Goal: Task Accomplishment & Management: Manage account settings

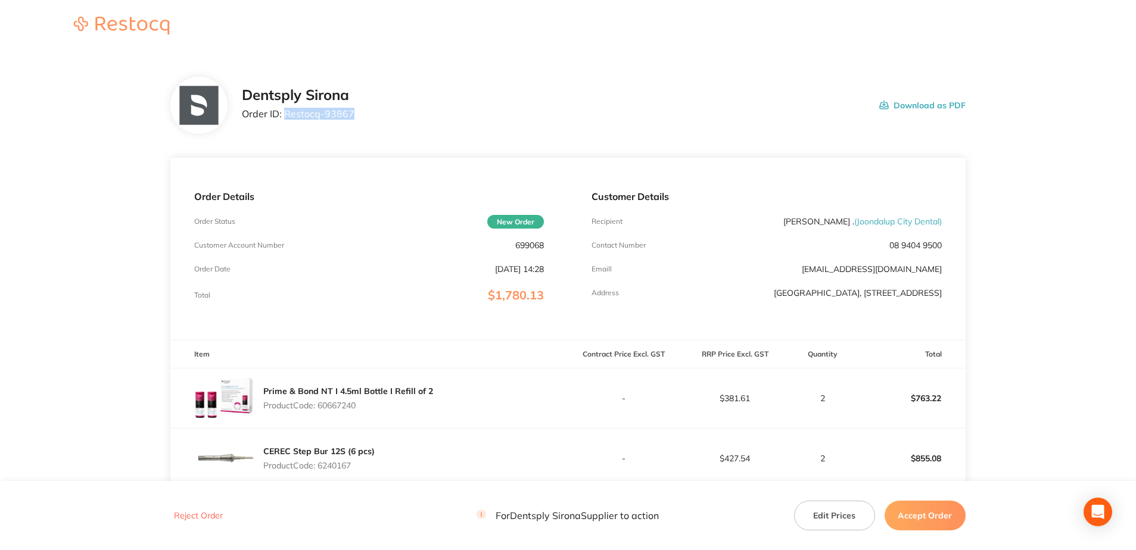
drag, startPoint x: 358, startPoint y: 116, endPoint x: 286, endPoint y: 120, distance: 72.2
click at [286, 120] on div "Dentsply Sirona Order ID: Restocq- 93867 Download as PDF" at bounding box center [604, 105] width 724 height 37
copy p "Restocq- 93867"
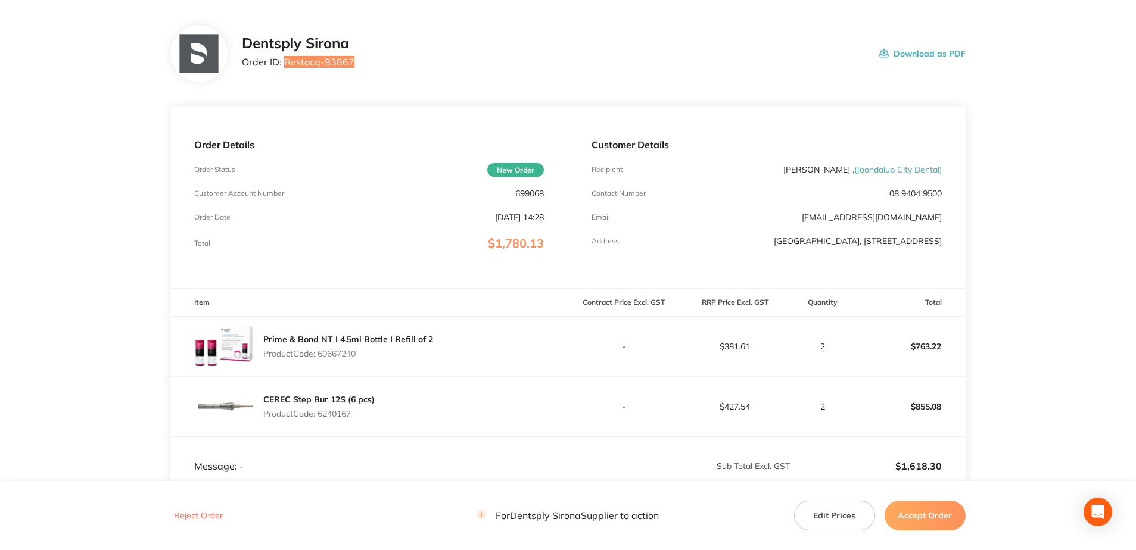
scroll to position [119, 0]
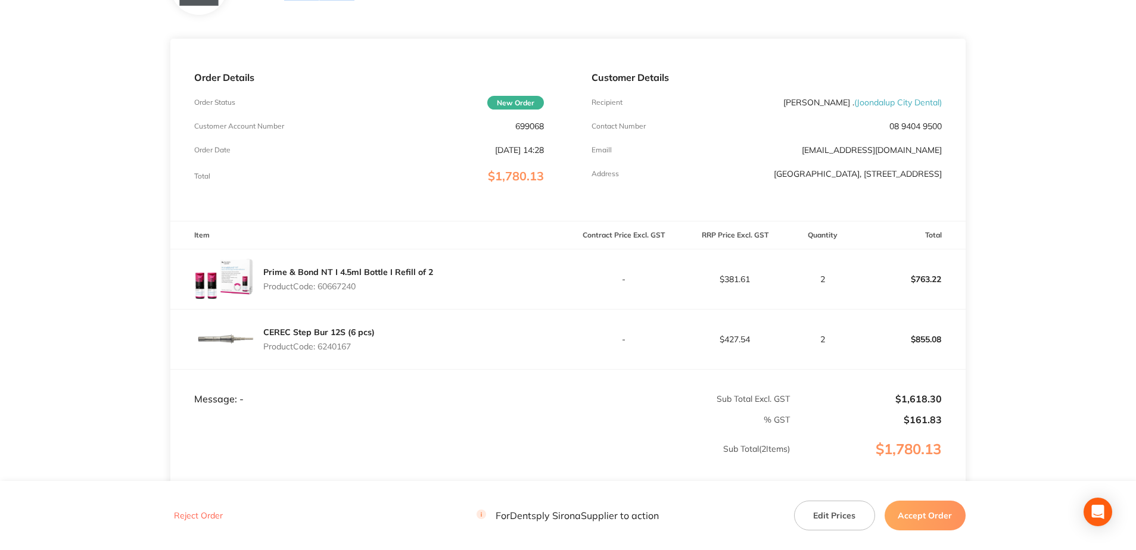
drag, startPoint x: 361, startPoint y: 290, endPoint x: 320, endPoint y: 289, distance: 40.5
click at [320, 289] on p "Product Code: 60667240" at bounding box center [348, 287] width 170 height 10
copy p "60667240"
drag, startPoint x: 366, startPoint y: 349, endPoint x: 319, endPoint y: 347, distance: 47.1
click at [319, 347] on p "Product Code: 6240167" at bounding box center [318, 347] width 111 height 10
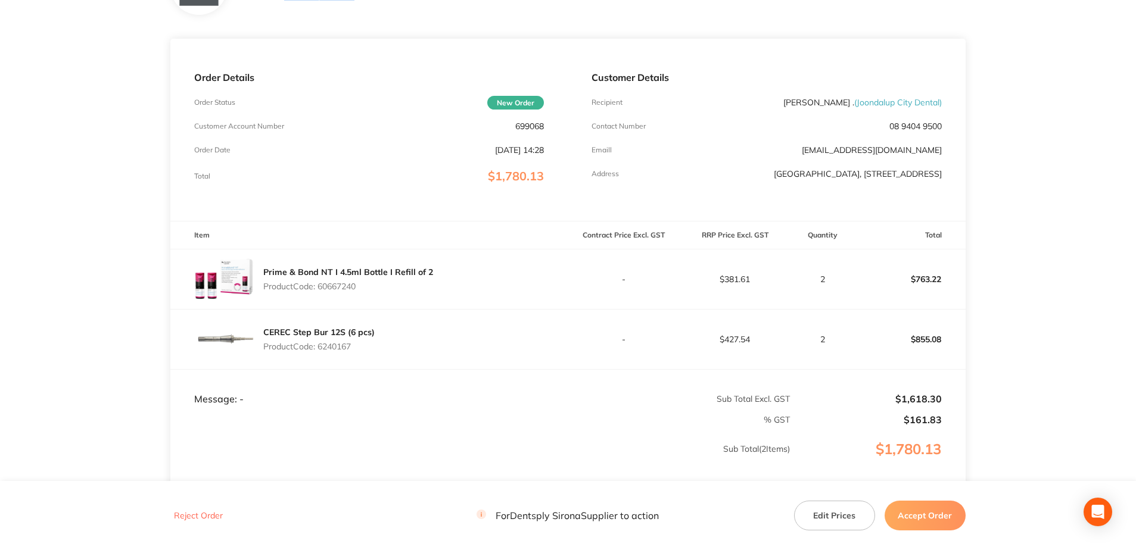
copy p "6240167"
click at [941, 516] on button "Accept Order" at bounding box center [925, 516] width 81 height 30
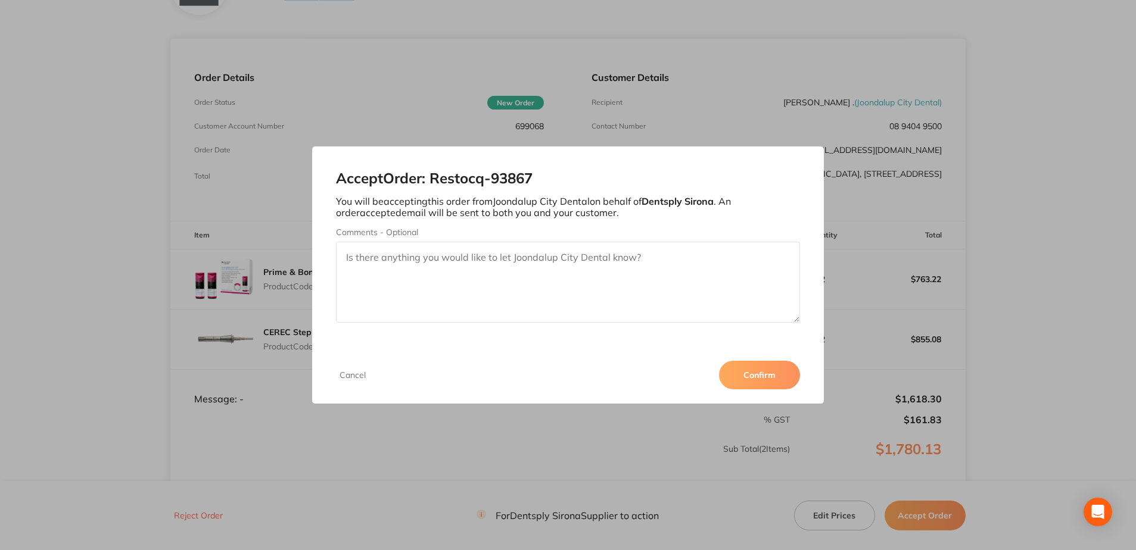
click at [757, 380] on button "Confirm" at bounding box center [759, 375] width 81 height 29
